Goal: Information Seeking & Learning: Learn about a topic

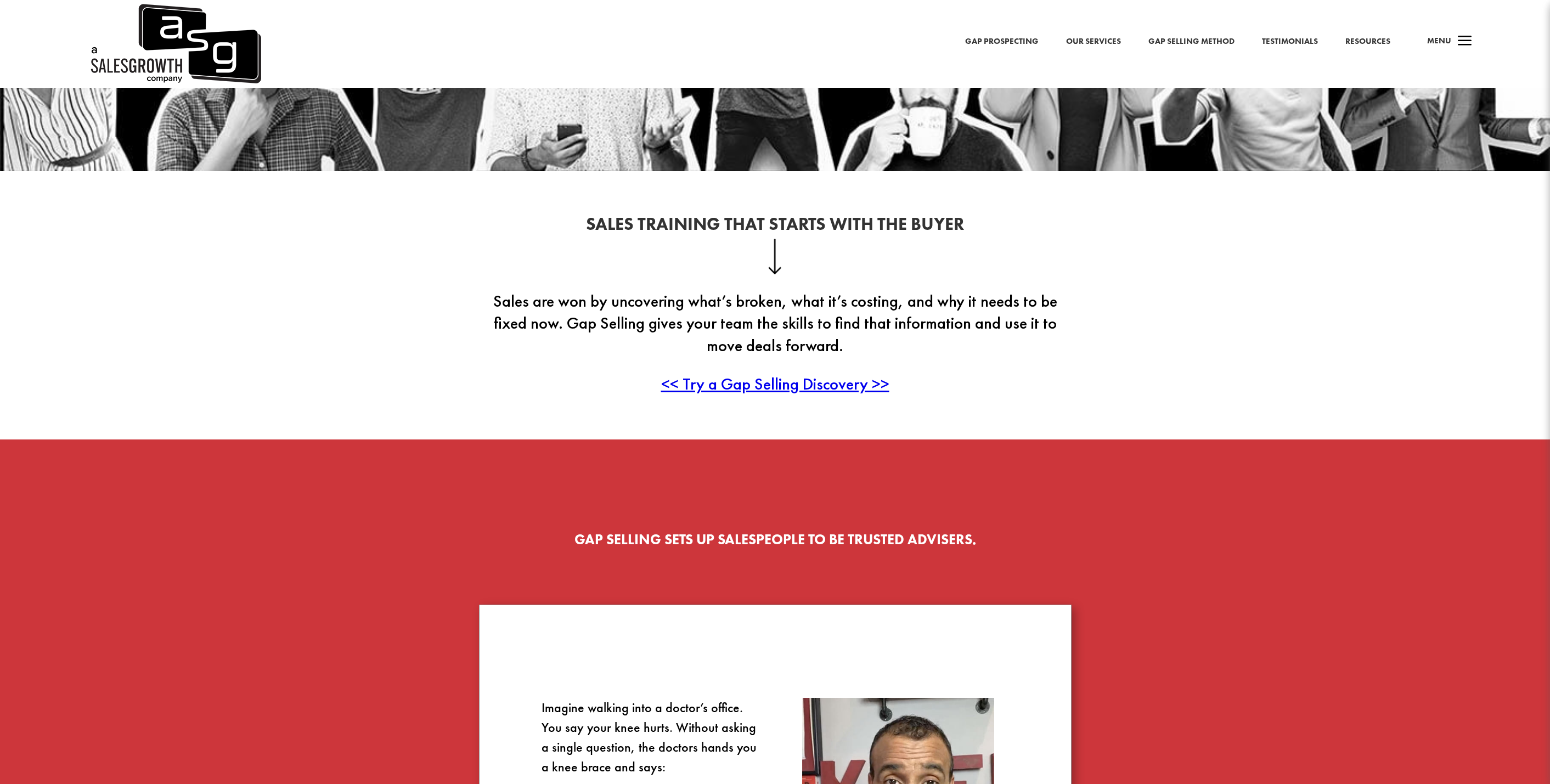
scroll to position [55, 0]
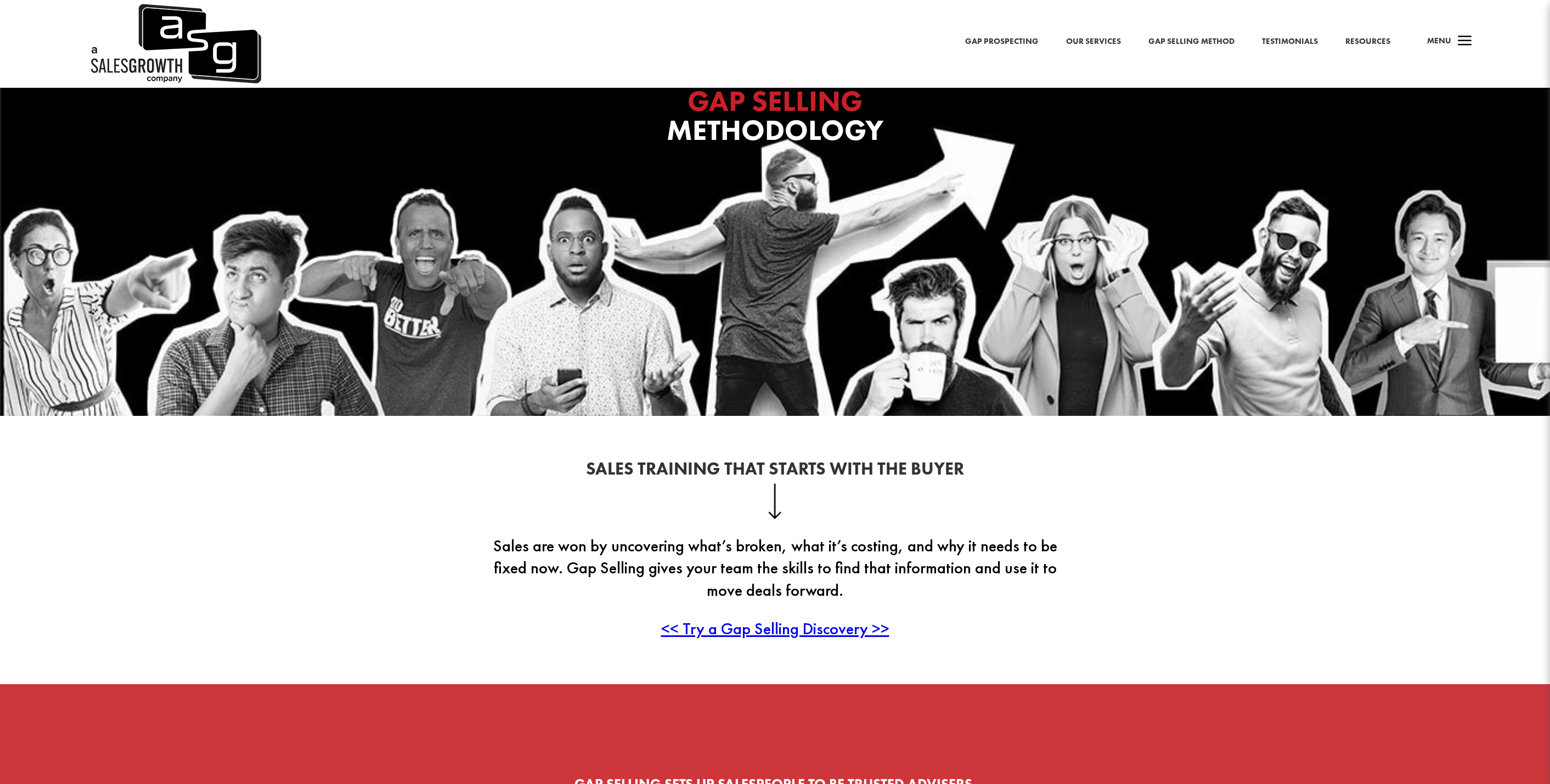
click at [1435, 42] on span "Menu" at bounding box center [1439, 40] width 24 height 11
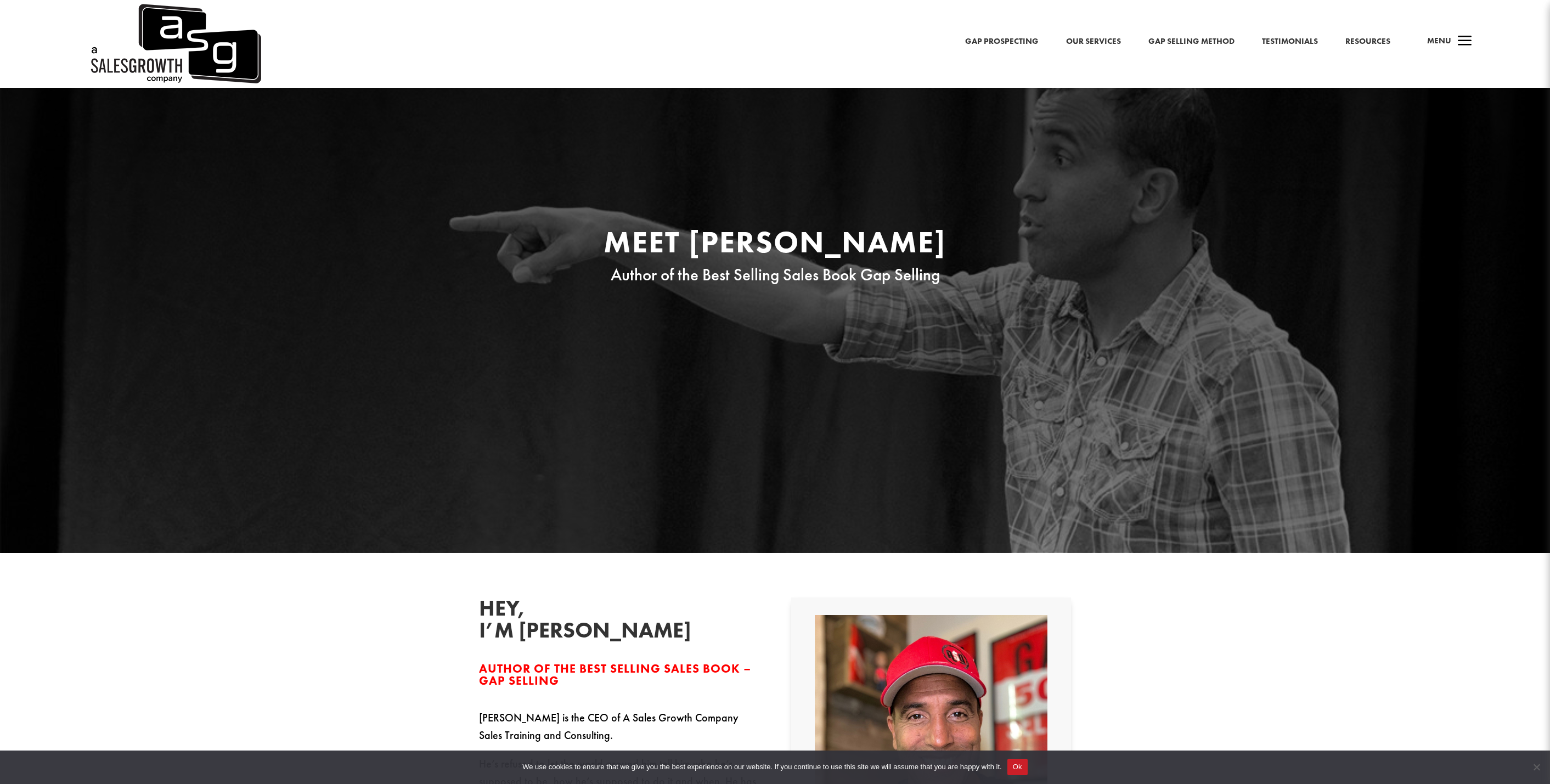
click at [1009, 40] on link "Gap Prospecting" at bounding box center [1002, 42] width 73 height 14
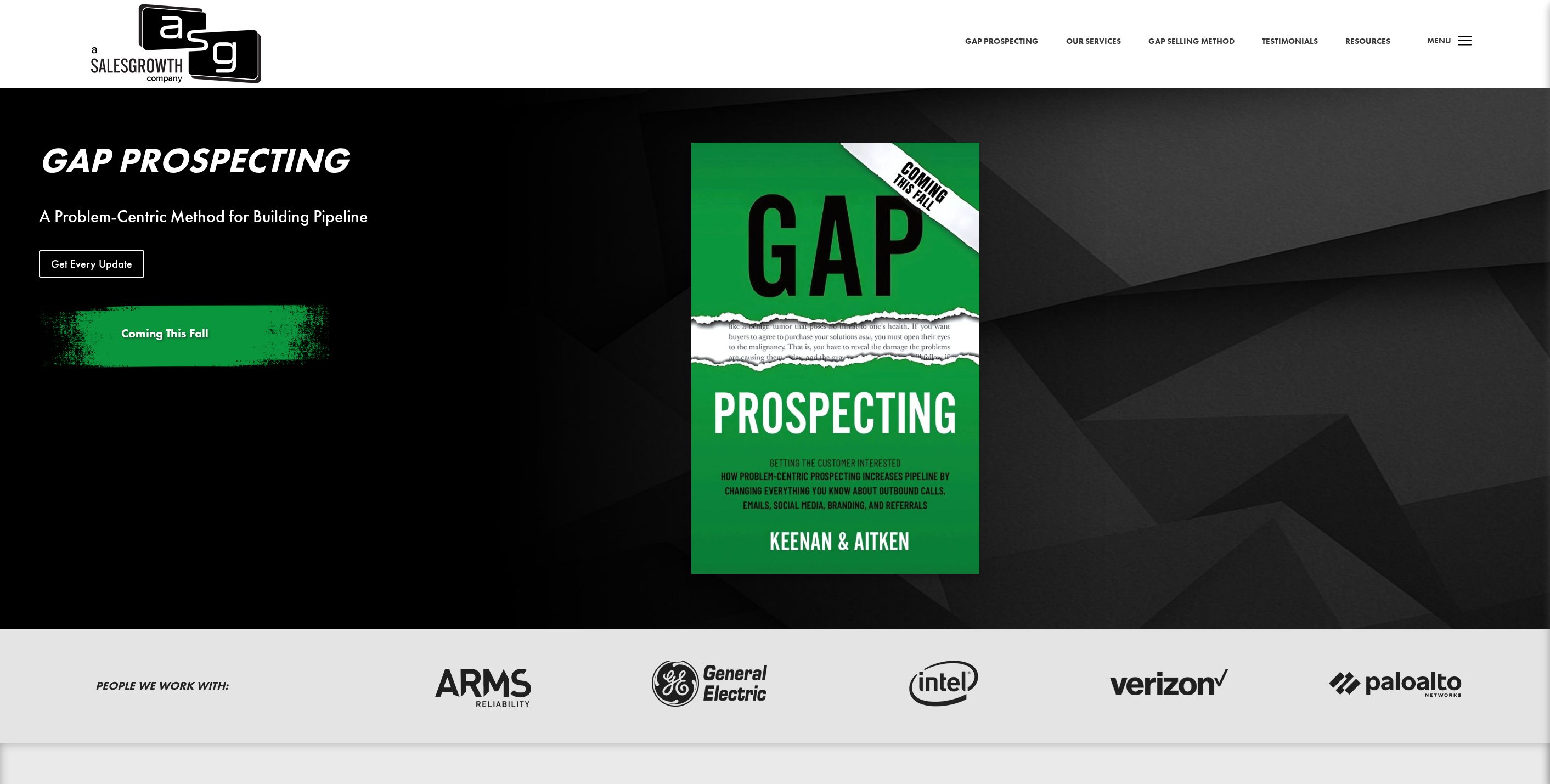
click at [1198, 46] on link "Gap Selling Method" at bounding box center [1191, 42] width 86 height 14
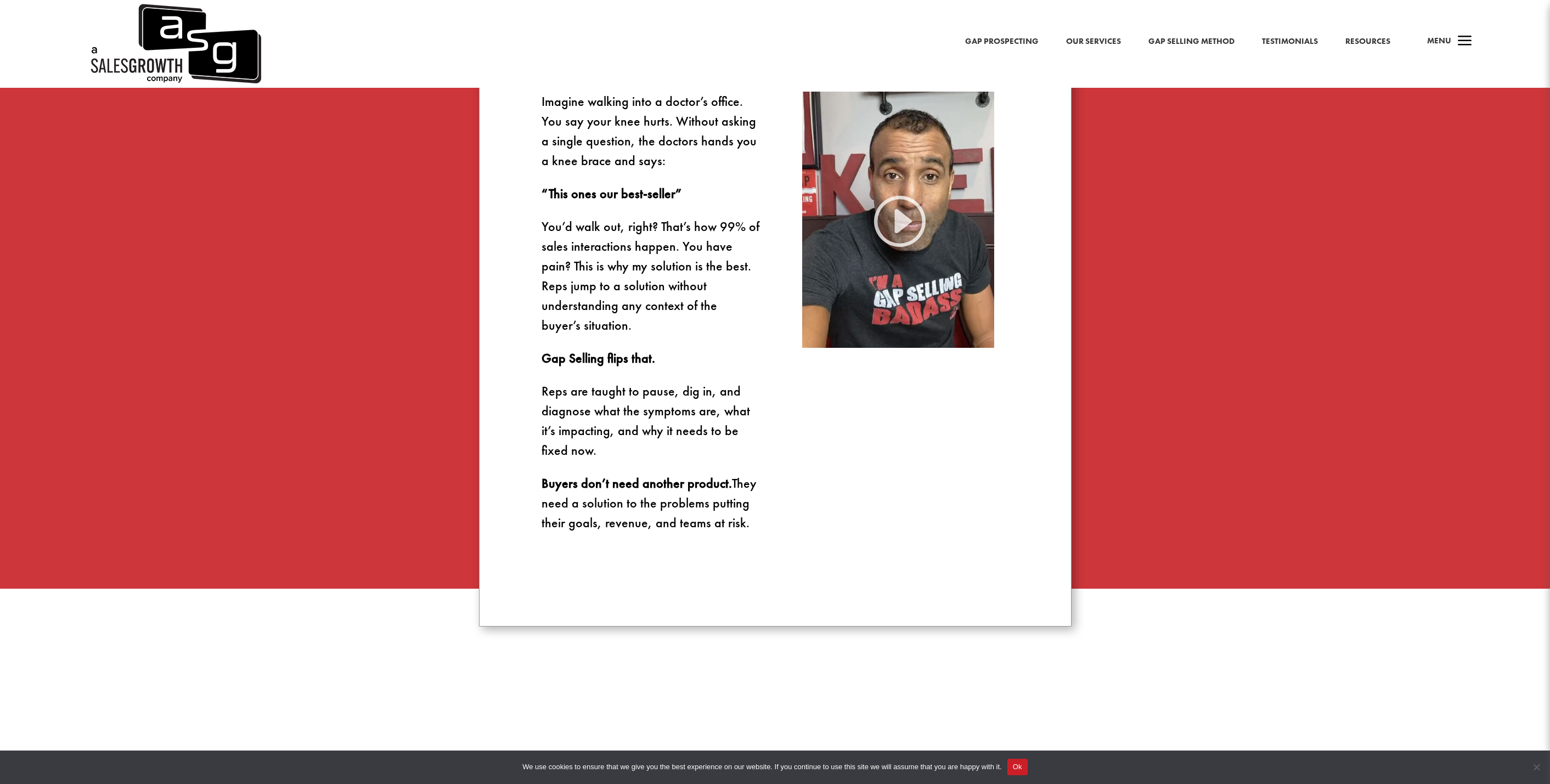
scroll to position [768, 0]
